Goal: Task Accomplishment & Management: Use online tool/utility

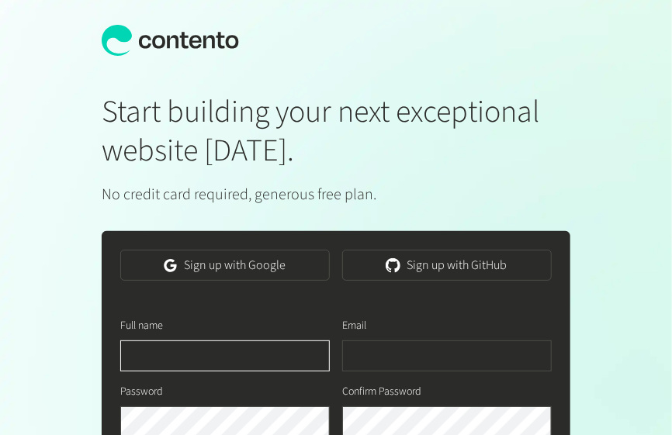
scroll to position [0, 481]
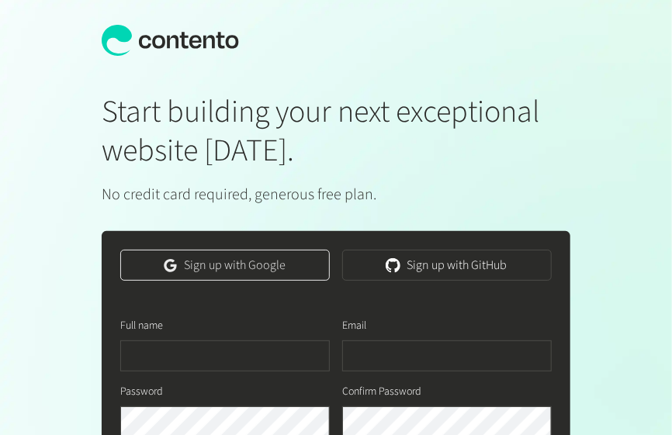
click at [201, 268] on link "Sign up with Google" at bounding box center [224, 265] width 209 height 31
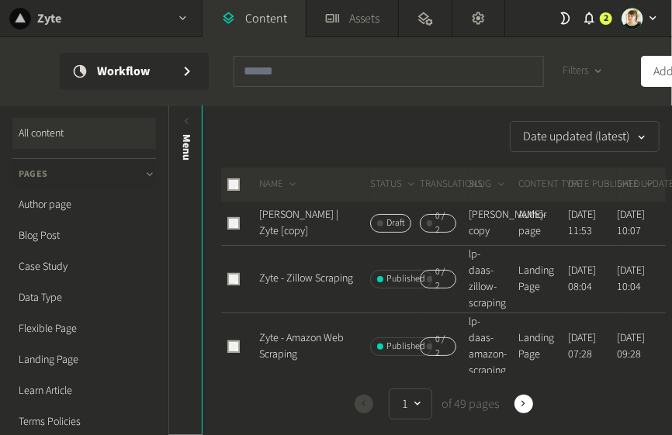
click at [140, 18] on div "Zyte" at bounding box center [101, 18] width 202 height 36
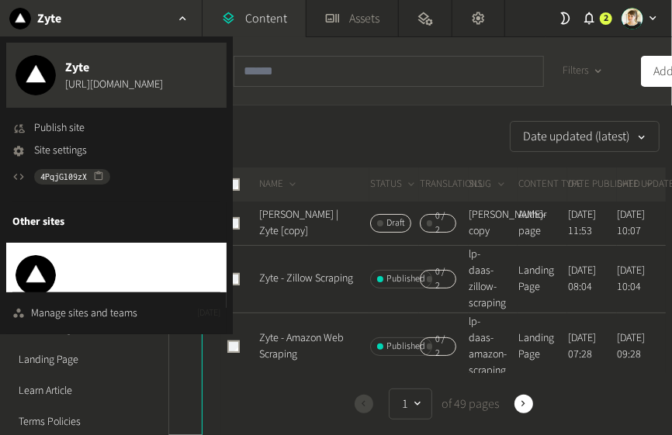
click at [86, 271] on span "Extract Summit Page" at bounding box center [121, 266] width 112 height 19
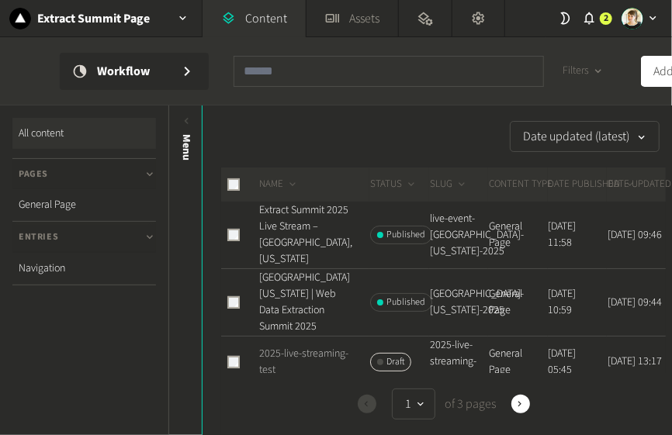
click at [288, 351] on link "2025-live-streaming-test" at bounding box center [303, 362] width 89 height 32
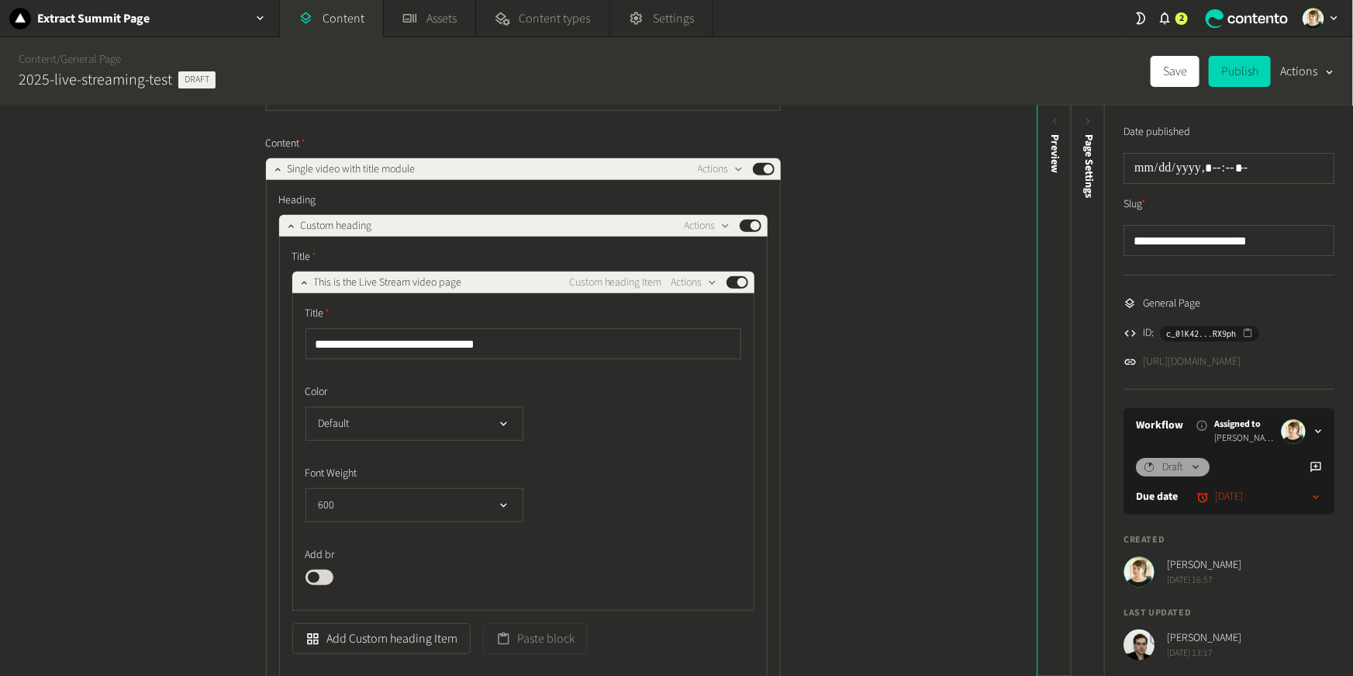
scroll to position [327, 0]
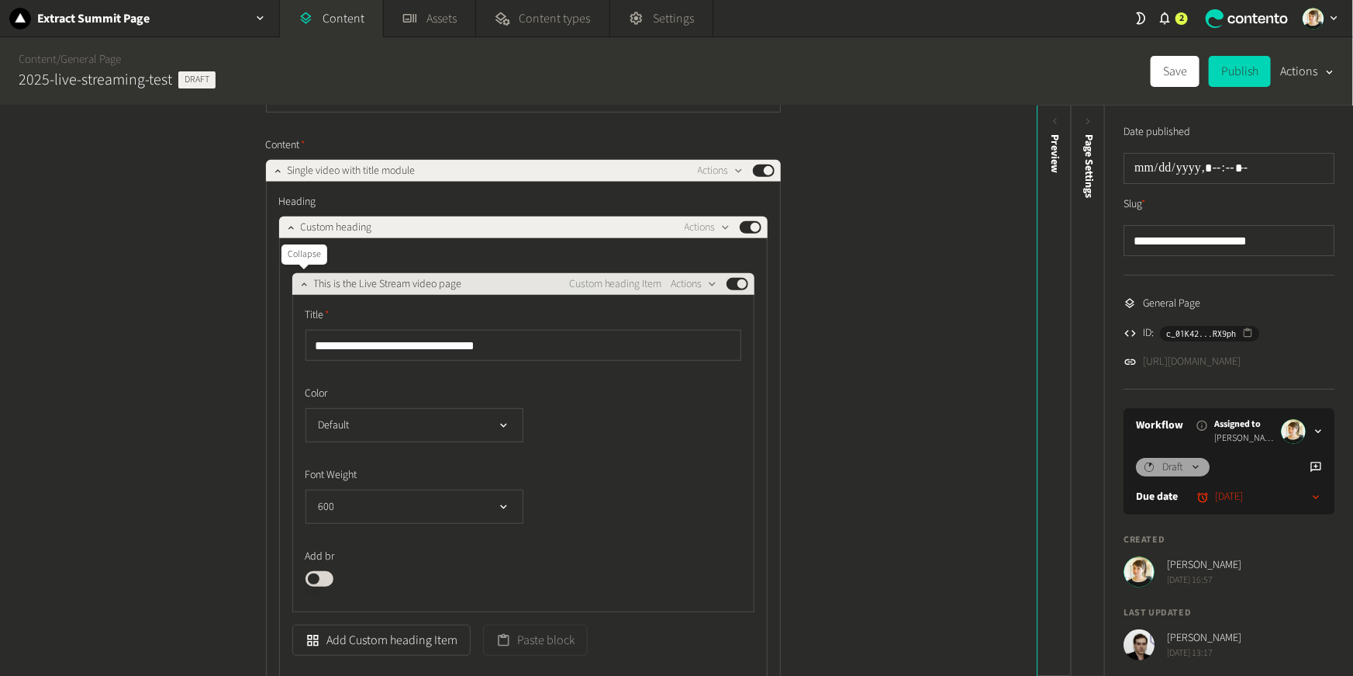
click at [299, 287] on icon "button" at bounding box center [304, 283] width 11 height 11
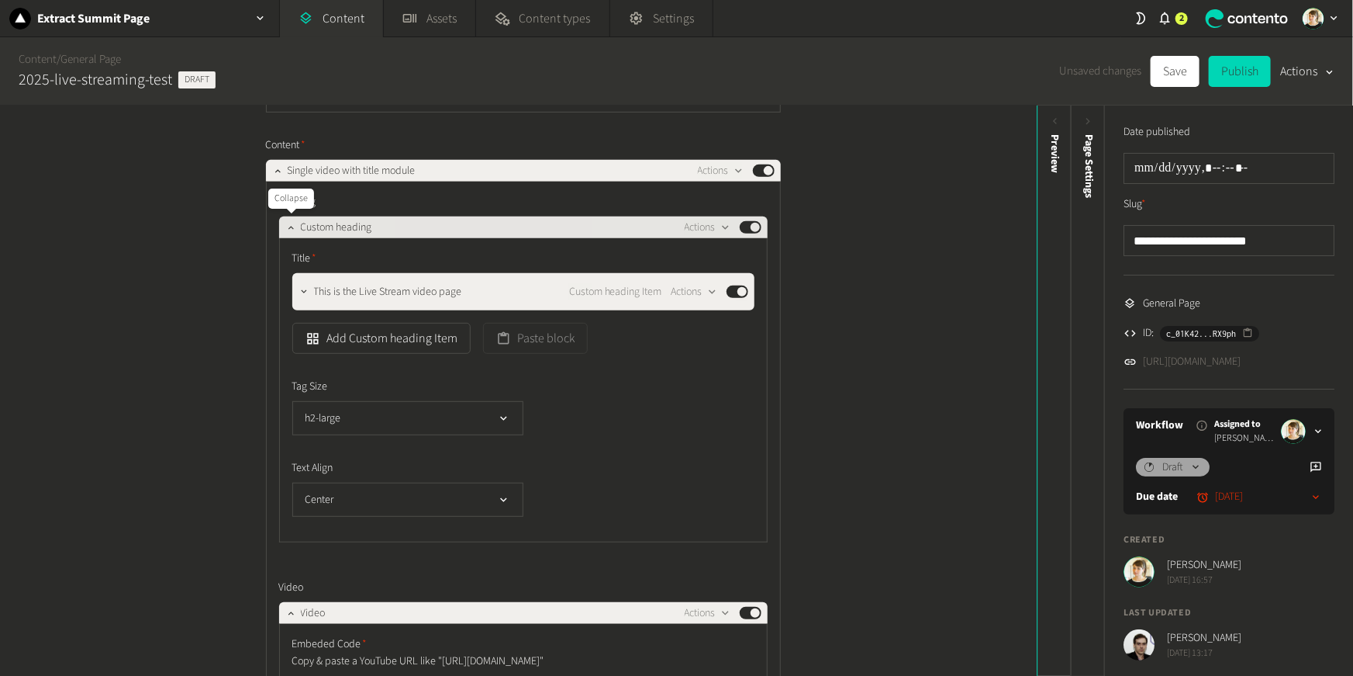
click at [286, 228] on icon "button" at bounding box center [290, 227] width 11 height 11
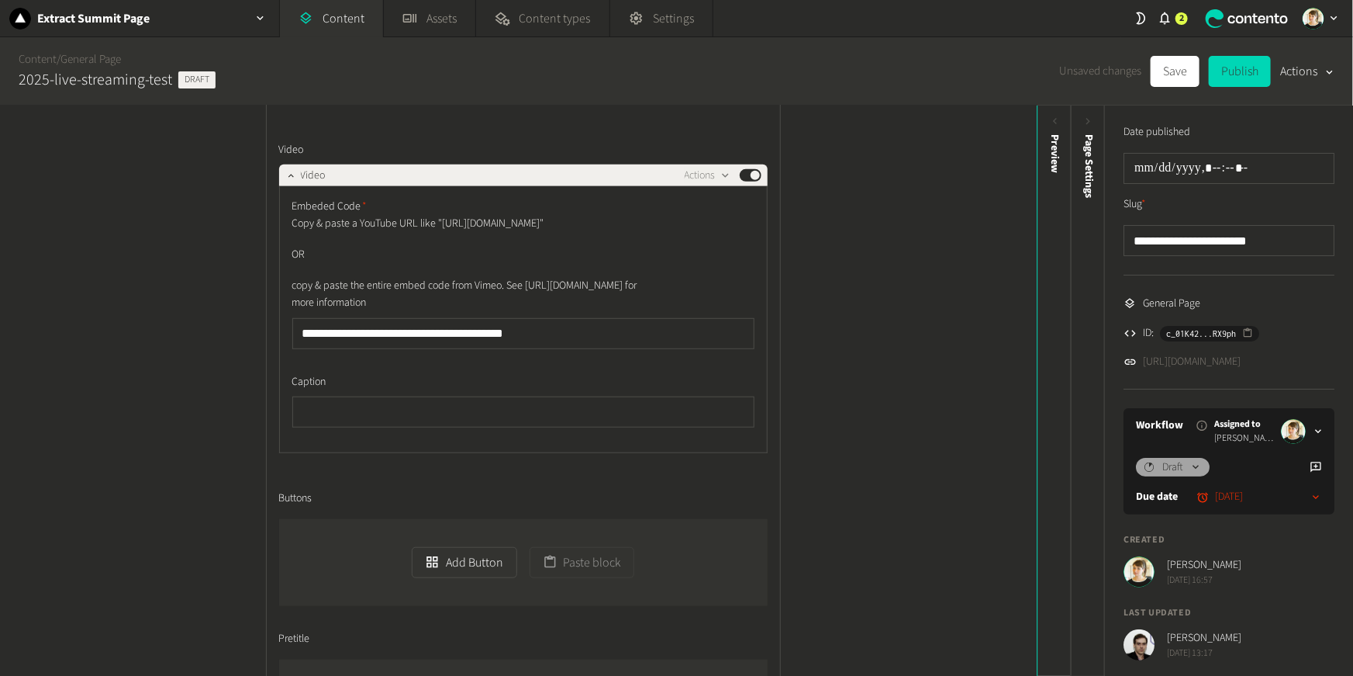
scroll to position [445, 0]
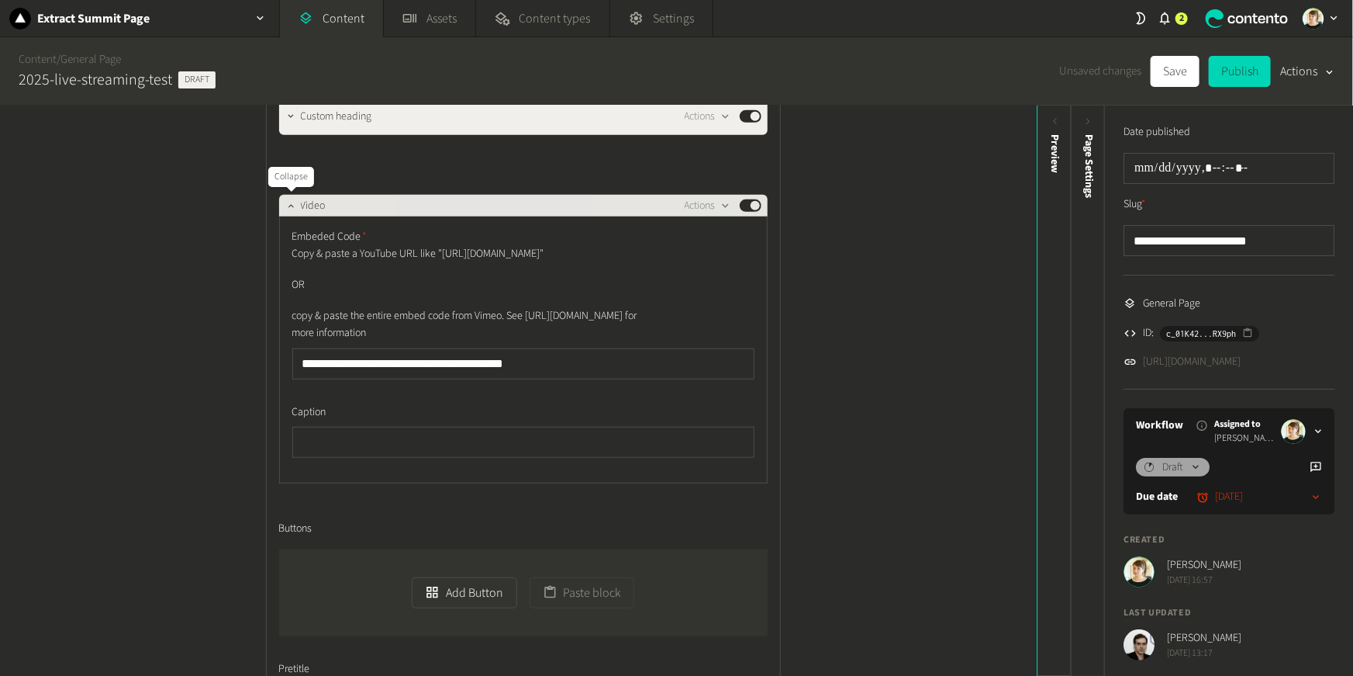
click at [292, 200] on icon "button" at bounding box center [290, 205] width 11 height 11
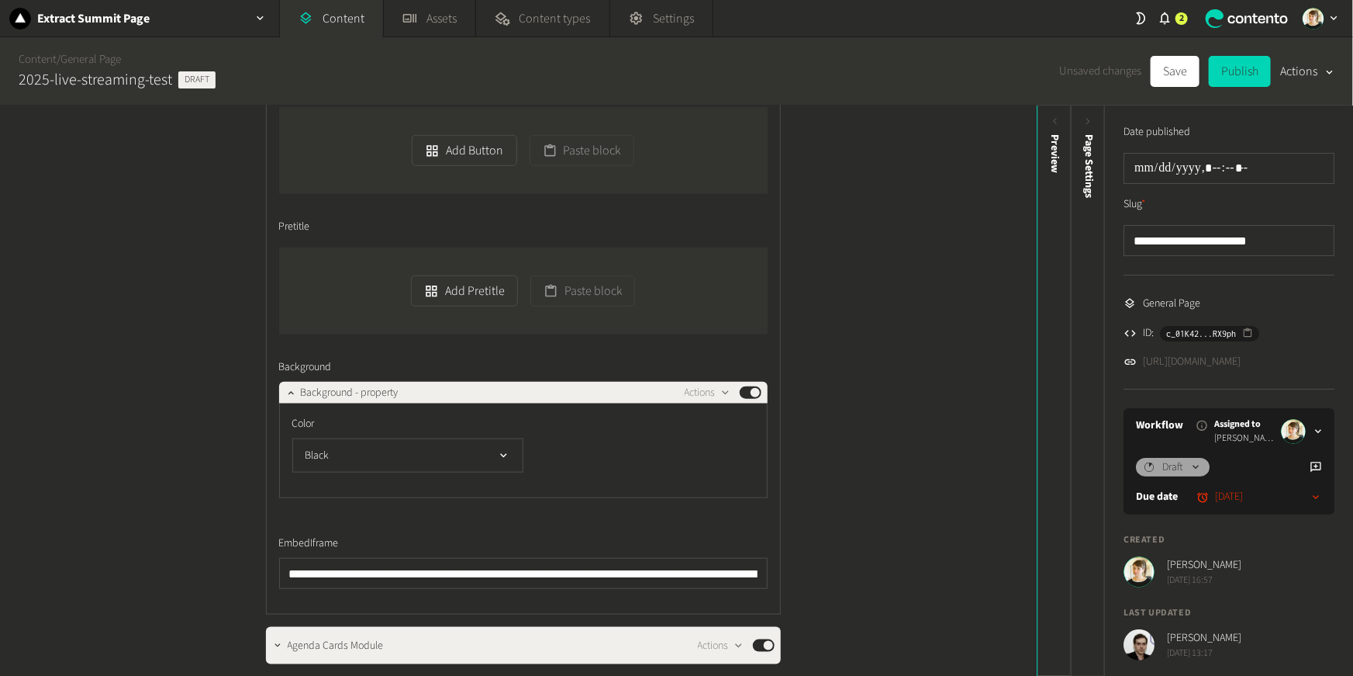
scroll to position [637, 0]
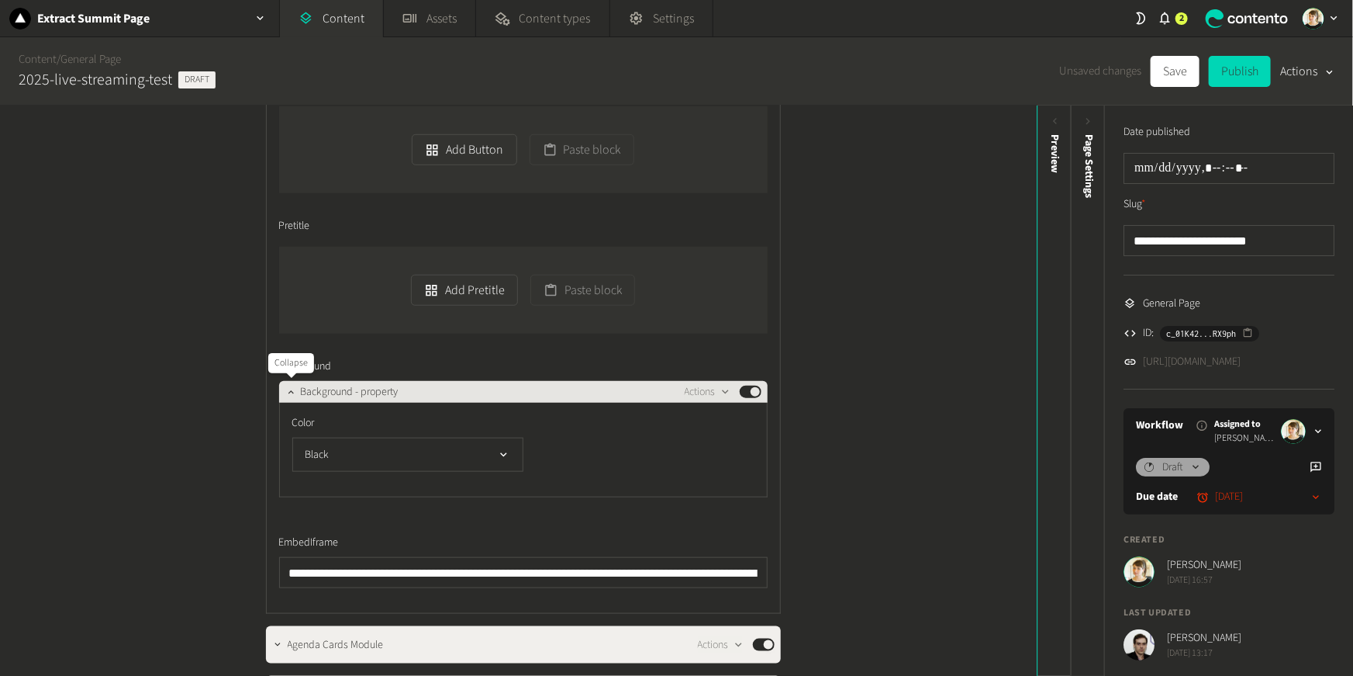
click at [290, 386] on icon "button" at bounding box center [290, 391] width 11 height 11
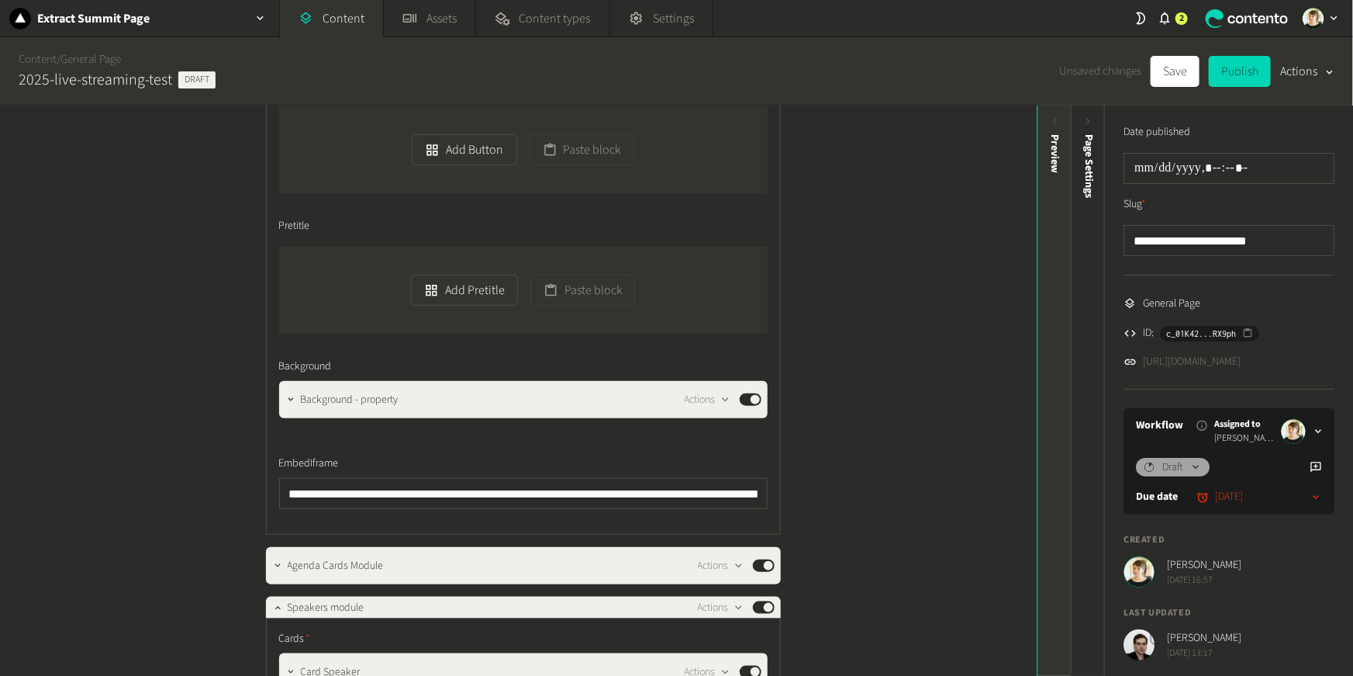
click at [671, 233] on div "Preview" at bounding box center [1055, 254] width 34 height 279
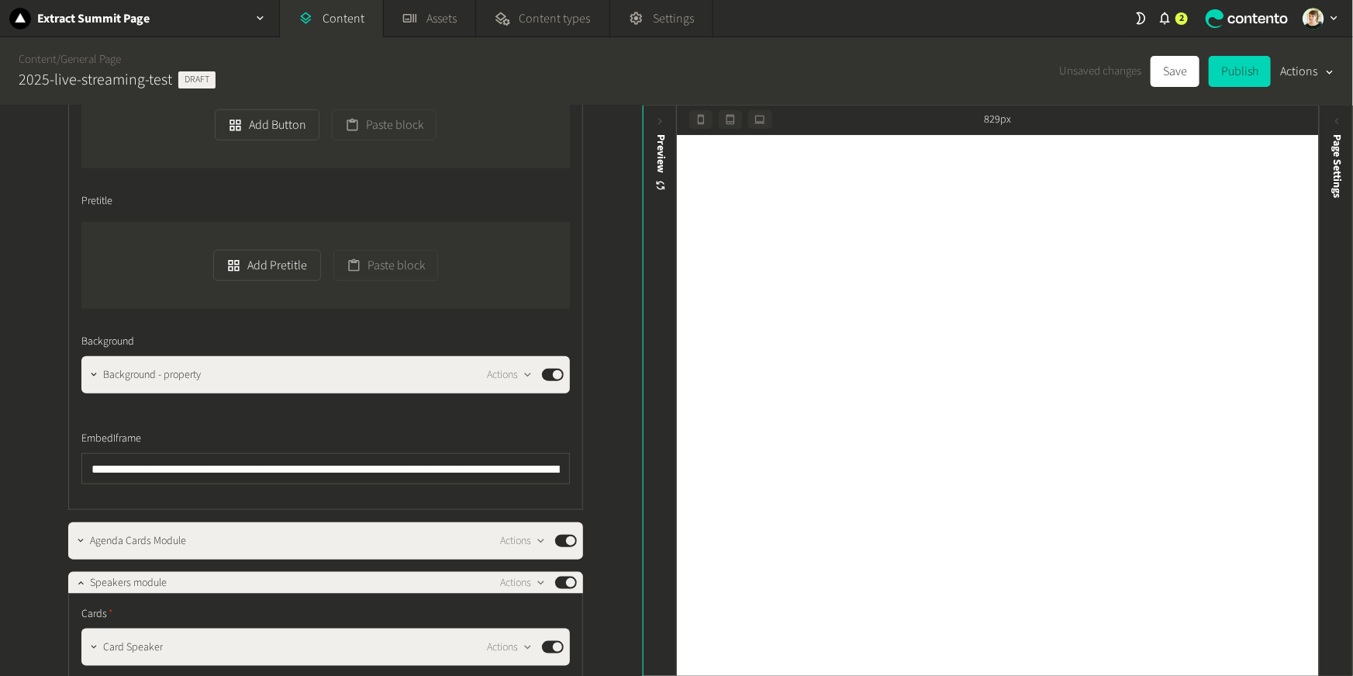
scroll to position [661, 0]
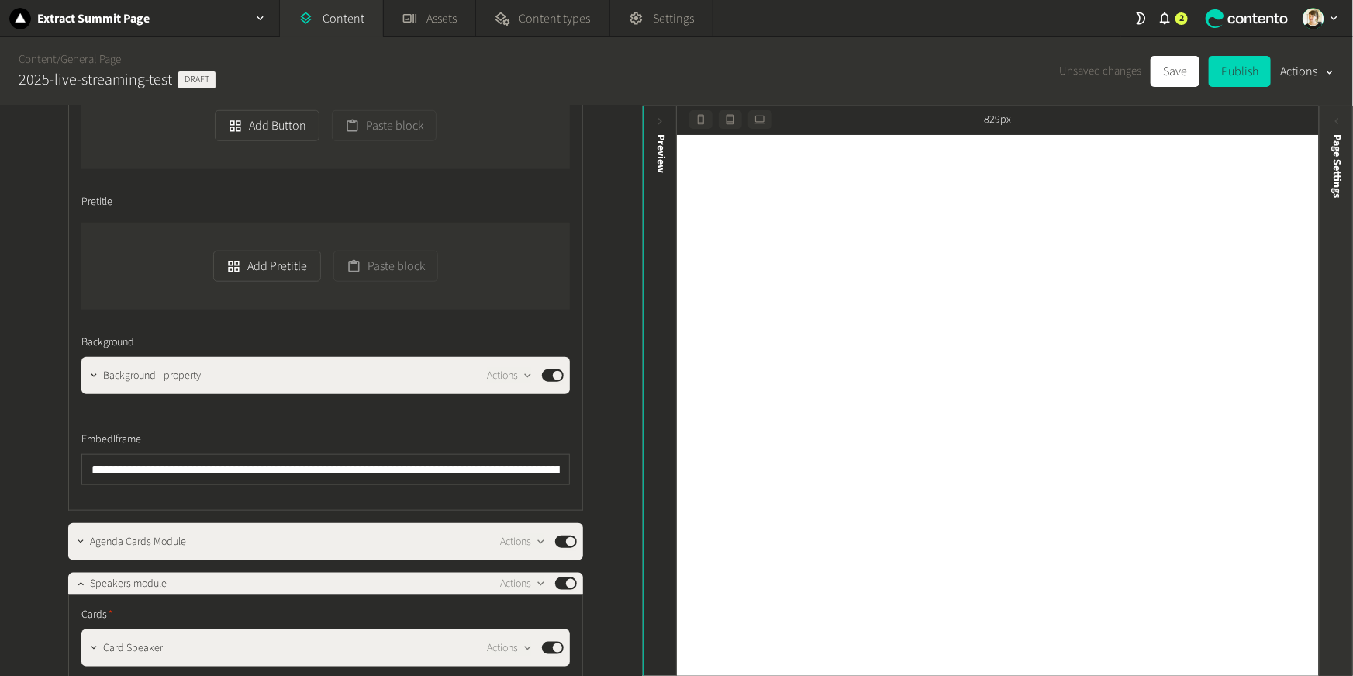
click at [671, 185] on span "Page Settings" at bounding box center [1337, 166] width 16 height 64
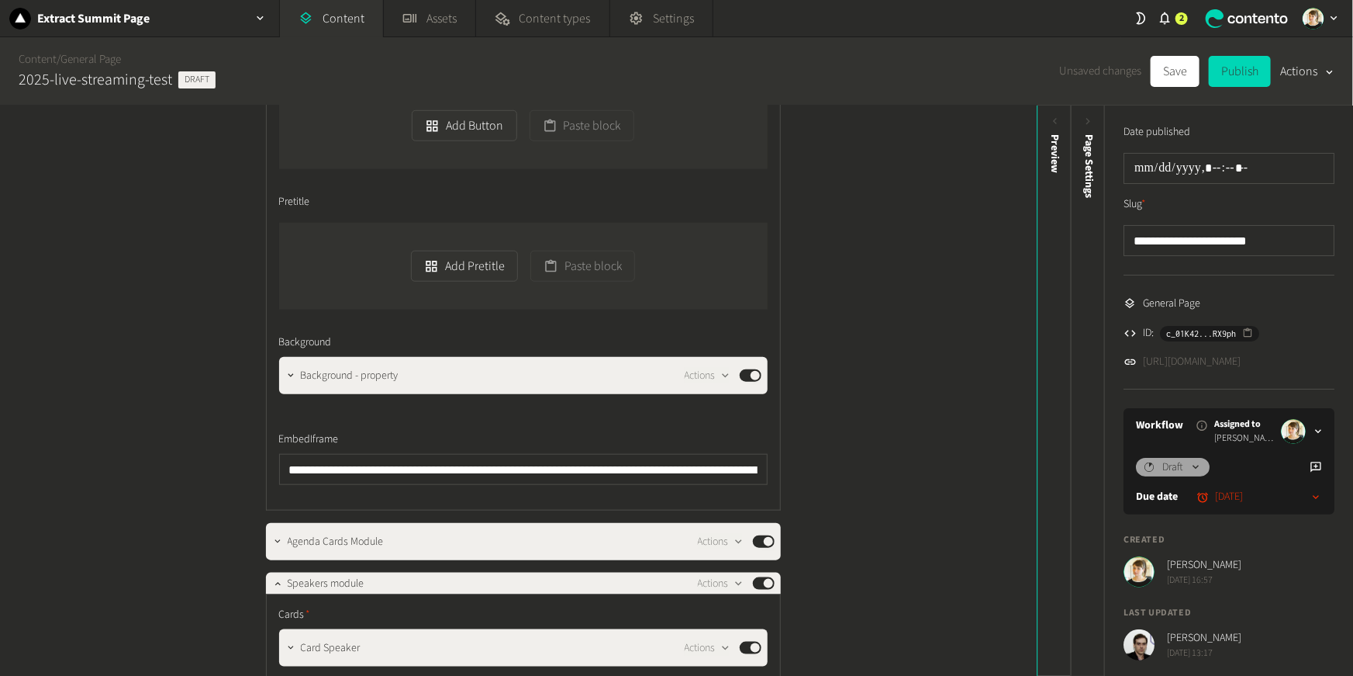
click at [671, 367] on link "[URL][DOMAIN_NAME]" at bounding box center [1192, 362] width 98 height 16
click at [170, 434] on div "**********" at bounding box center [518, 390] width 1037 height 570
